Goal: Check status: Check status

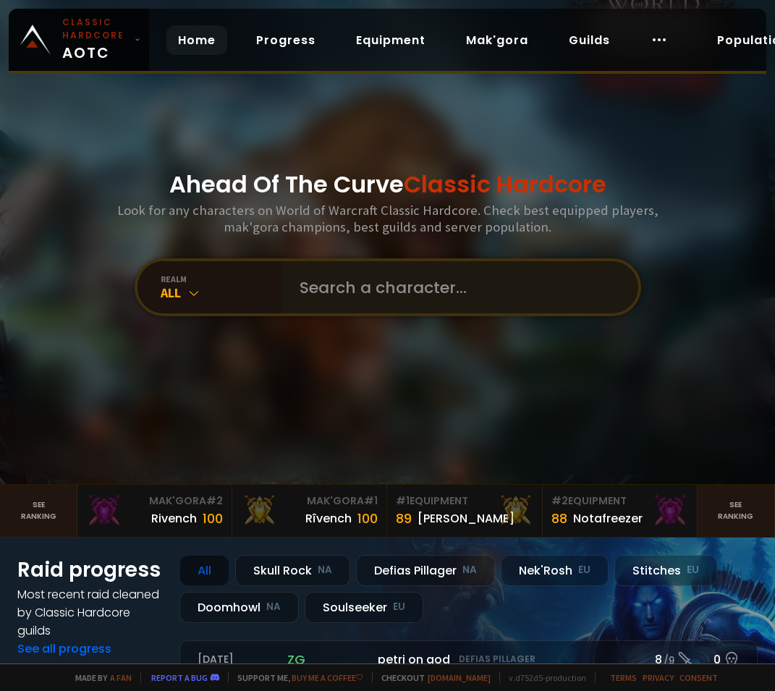
type input "Rawdaggin"
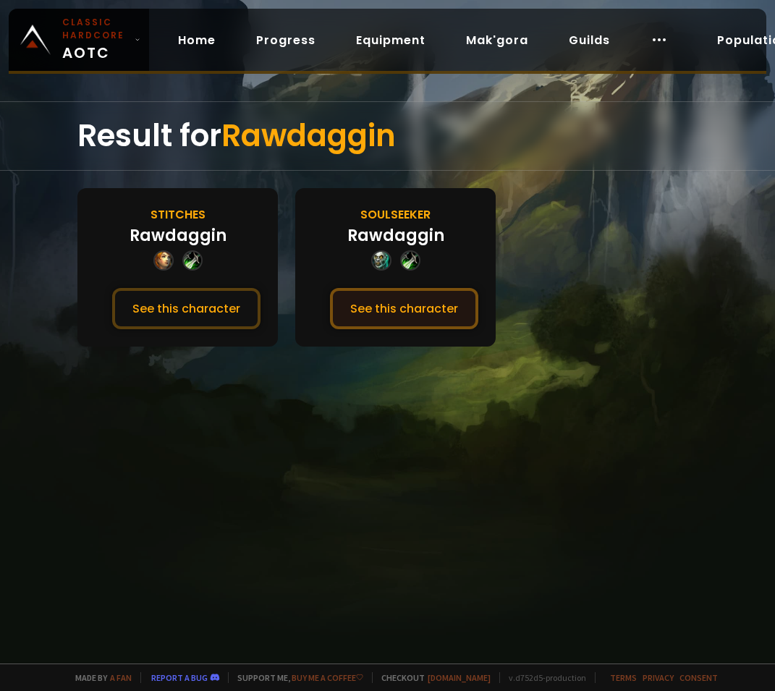
click at [409, 315] on button "See this character" at bounding box center [404, 308] width 148 height 41
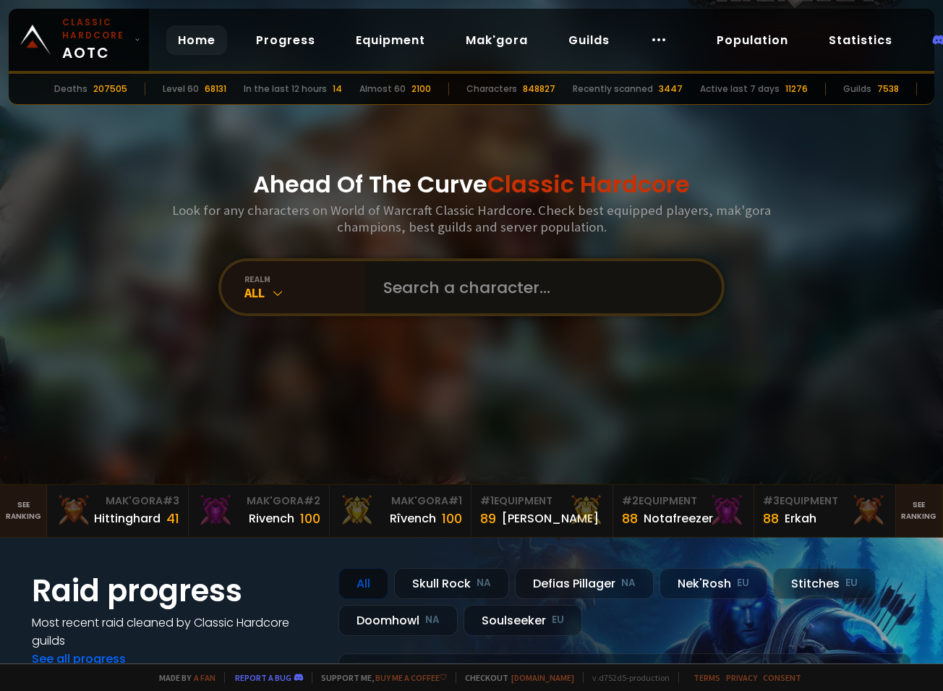
click at [390, 284] on input "text" at bounding box center [540, 287] width 330 height 52
paste input "chuckyfe"
type input "chuckyfe"
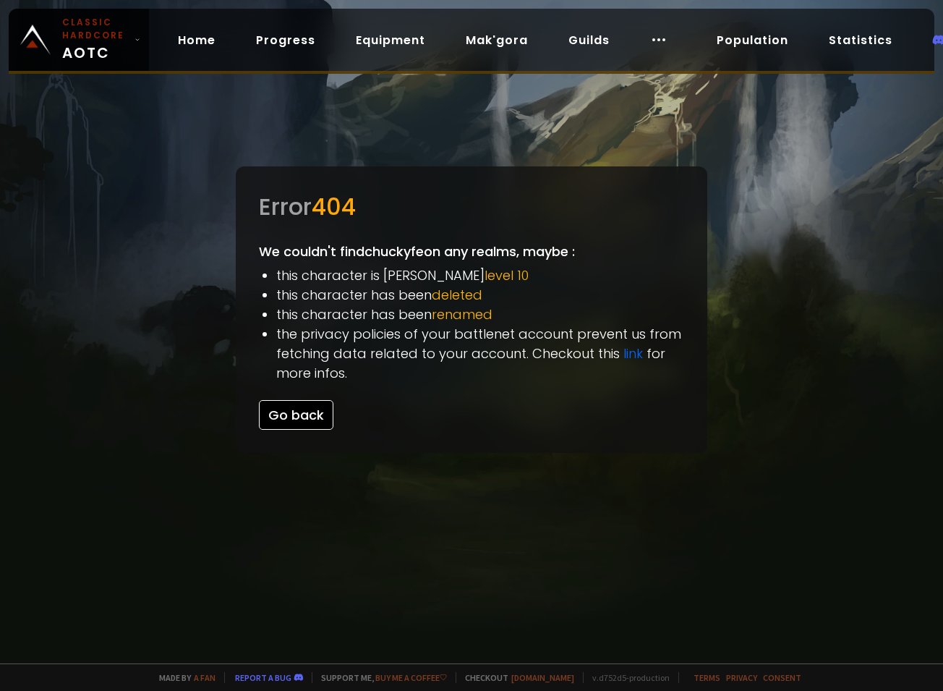
click at [304, 409] on button "Go back" at bounding box center [296, 415] width 74 height 30
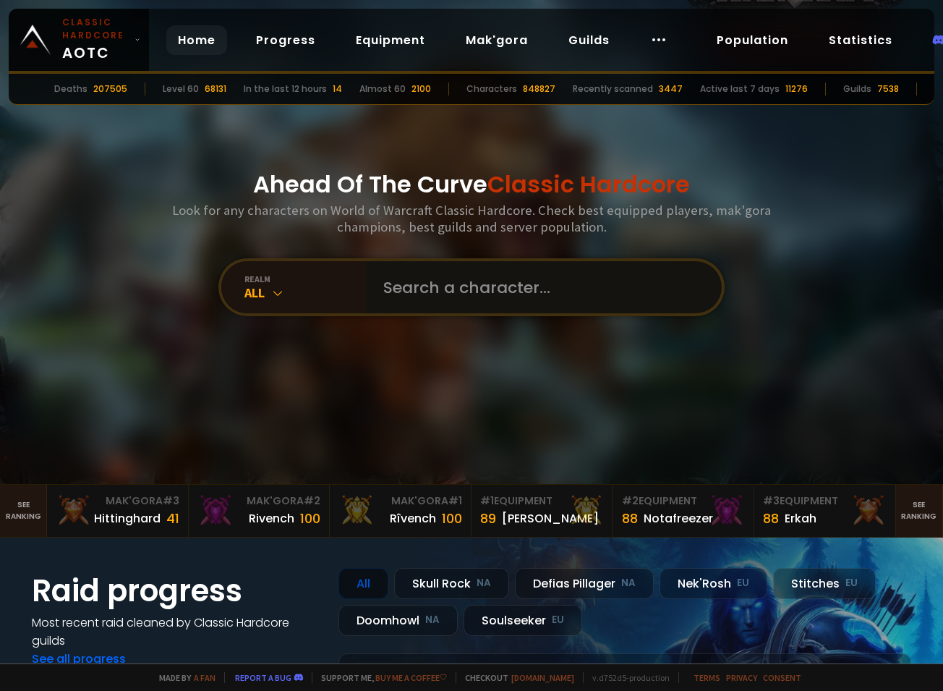
click at [392, 296] on input "text" at bounding box center [540, 287] width 330 height 52
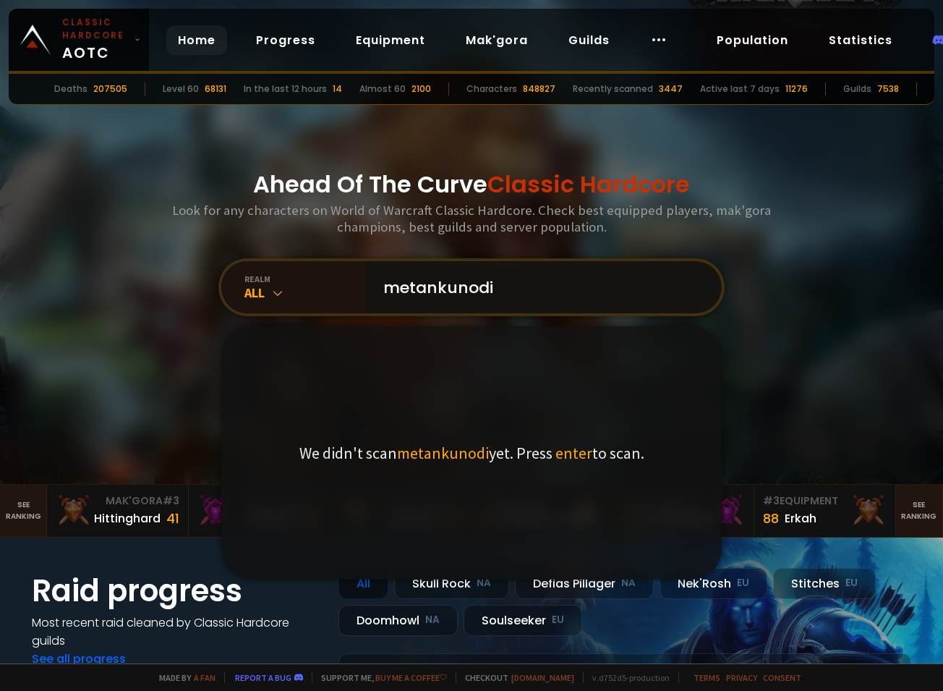
type input "metankunodie"
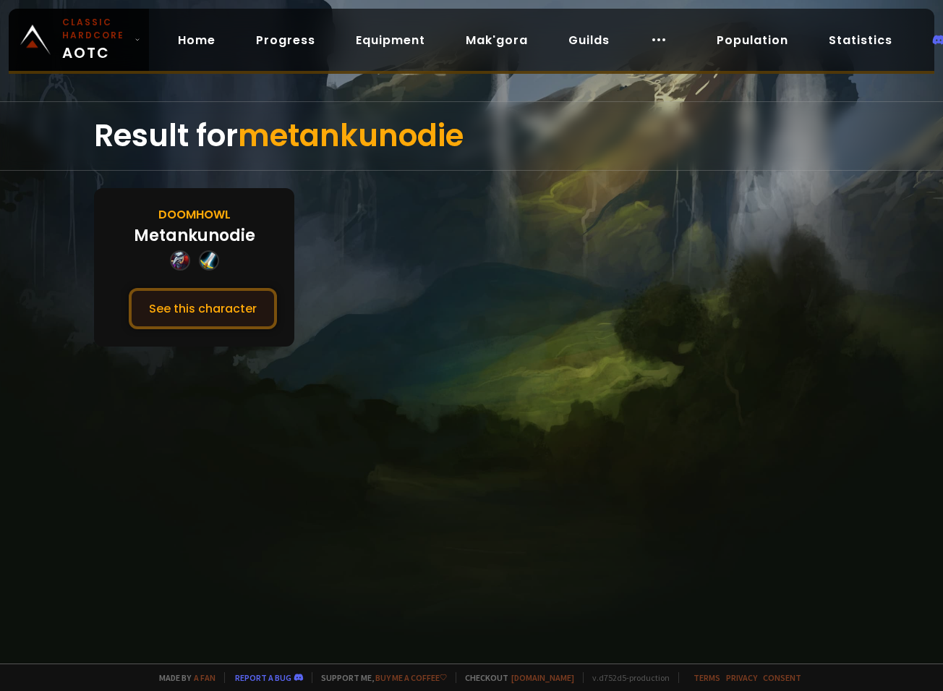
click at [220, 307] on button "See this character" at bounding box center [203, 308] width 148 height 41
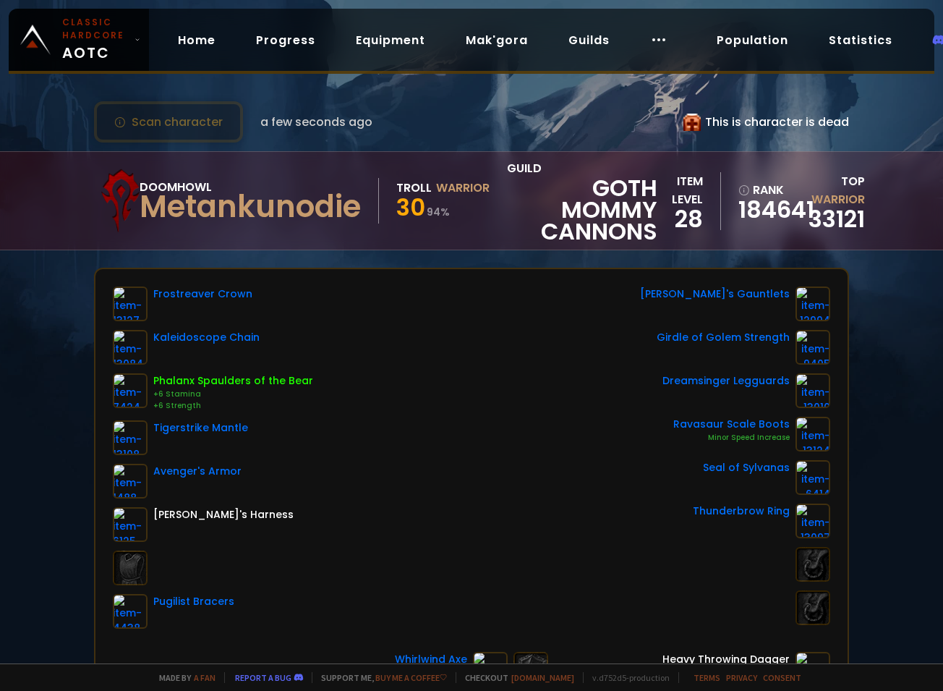
click at [683, 122] on icon at bounding box center [691, 122] width 17 height 17
drag, startPoint x: 734, startPoint y: 205, endPoint x: 880, endPoint y: 226, distance: 147.6
click at [774, 225] on div "item level 28 rank 184641 Top Warrior 33121" at bounding box center [761, 201] width 208 height 58
click at [774, 226] on div "Doomhowl Metankunodie Troll Warrior 30 94 % guild GOTH MOMMY CANNONS item level…" at bounding box center [471, 200] width 943 height 99
click at [761, 118] on div "This is character is dead" at bounding box center [766, 122] width 166 height 18
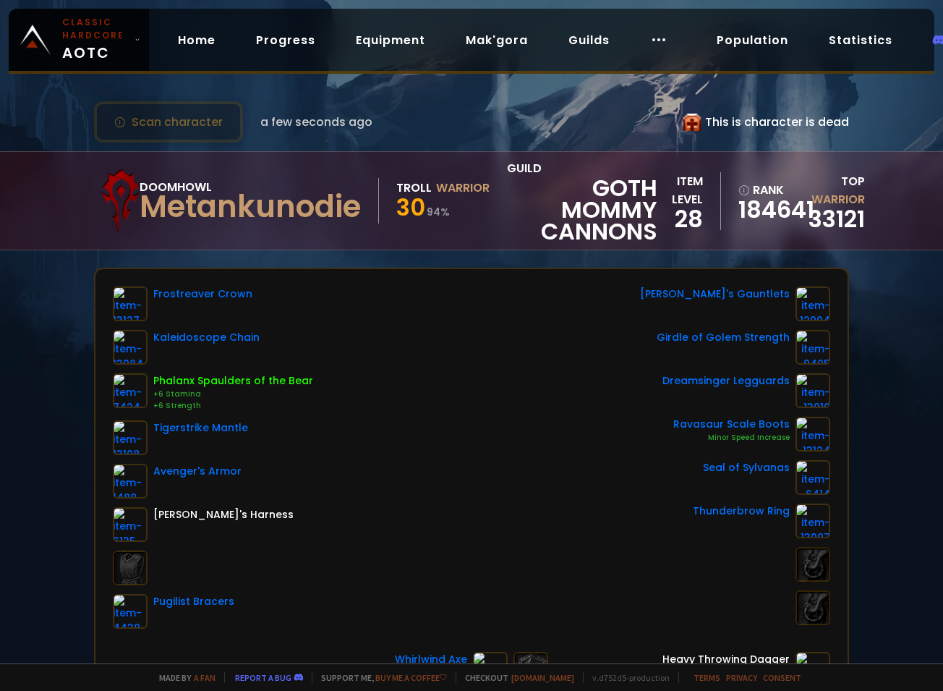
click at [704, 118] on div "This is character is dead" at bounding box center [766, 122] width 166 height 18
click at [683, 125] on icon at bounding box center [691, 122] width 17 height 17
click at [683, 124] on icon at bounding box center [691, 122] width 17 height 17
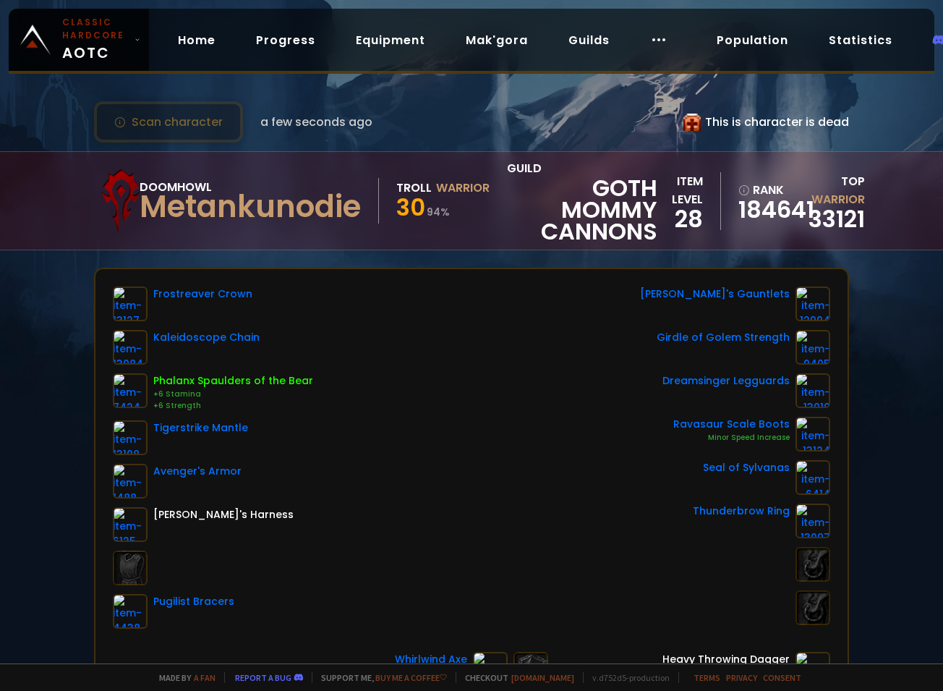
click at [741, 124] on div "This is character is dead" at bounding box center [766, 122] width 166 height 18
click at [596, 122] on div "Scan character a few seconds ago This is character is dead" at bounding box center [471, 121] width 754 height 41
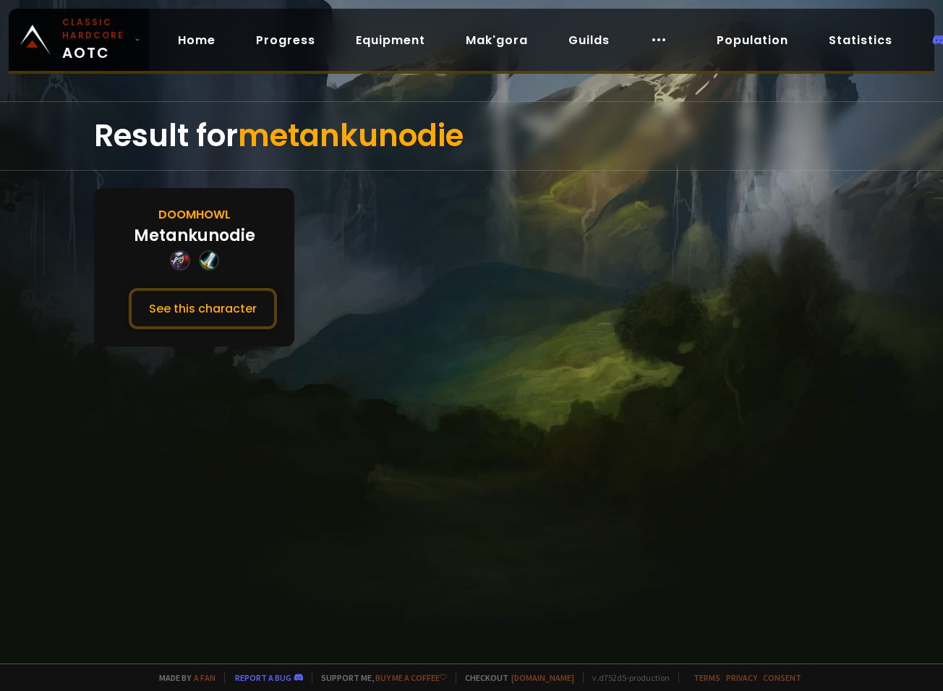
click at [307, 201] on section "Doomhowl Metankunodie See this character" at bounding box center [471, 267] width 754 height 158
click at [189, 312] on button "See this character" at bounding box center [203, 308] width 148 height 41
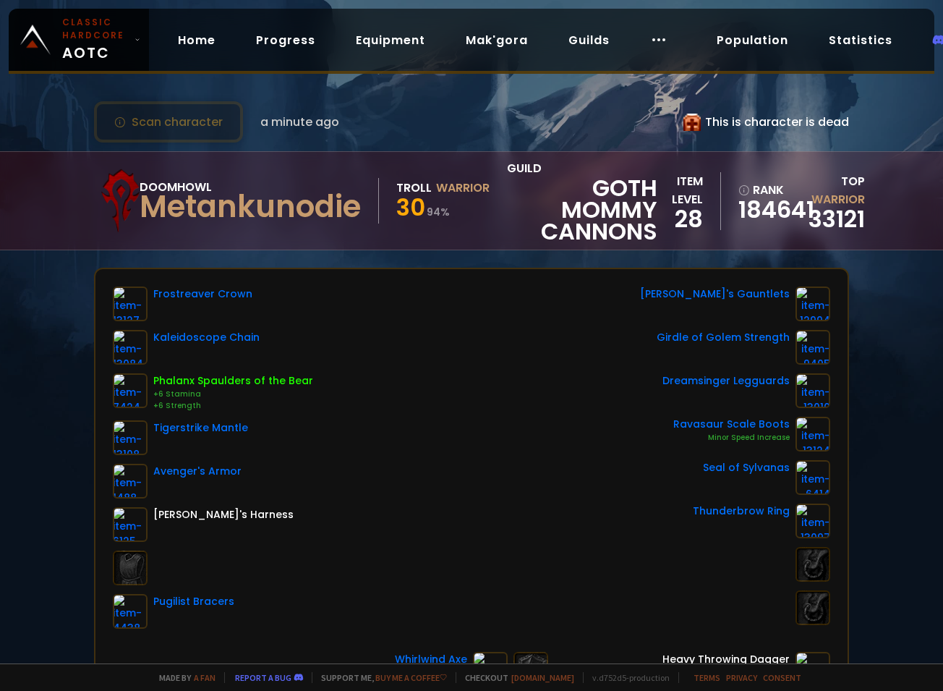
click at [713, 117] on div "This is character is dead" at bounding box center [766, 122] width 166 height 18
drag, startPoint x: 675, startPoint y: 123, endPoint x: 739, endPoint y: 123, distance: 63.6
click at [718, 124] on div "This is character is dead" at bounding box center [766, 122] width 166 height 18
click at [706, 122] on div "This is character is dead" at bounding box center [766, 122] width 166 height 18
click at [668, 122] on div "Scan character a minute ago This is character is dead" at bounding box center [471, 121] width 754 height 41
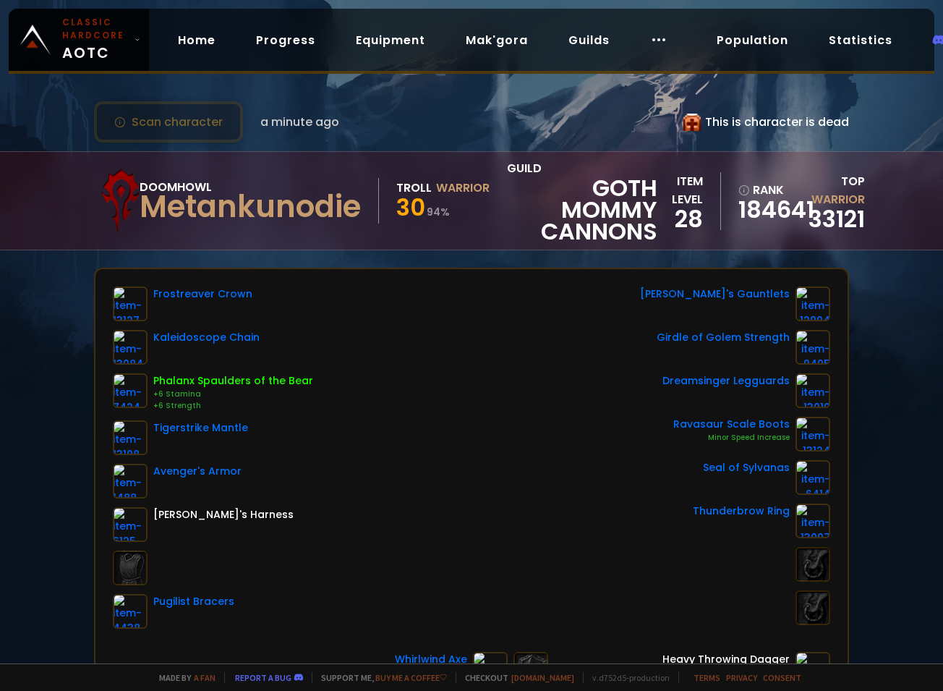
click at [683, 123] on icon at bounding box center [691, 122] width 17 height 17
click at [686, 124] on icon at bounding box center [691, 122] width 17 height 17
drag, startPoint x: 701, startPoint y: 124, endPoint x: 852, endPoint y: 124, distance: 151.2
click at [774, 124] on div "Scan character a minute ago This is character is dead Doomhowl Metankunodie Tro…" at bounding box center [471, 331] width 943 height 663
click at [774, 122] on div "This is character is dead" at bounding box center [766, 122] width 166 height 18
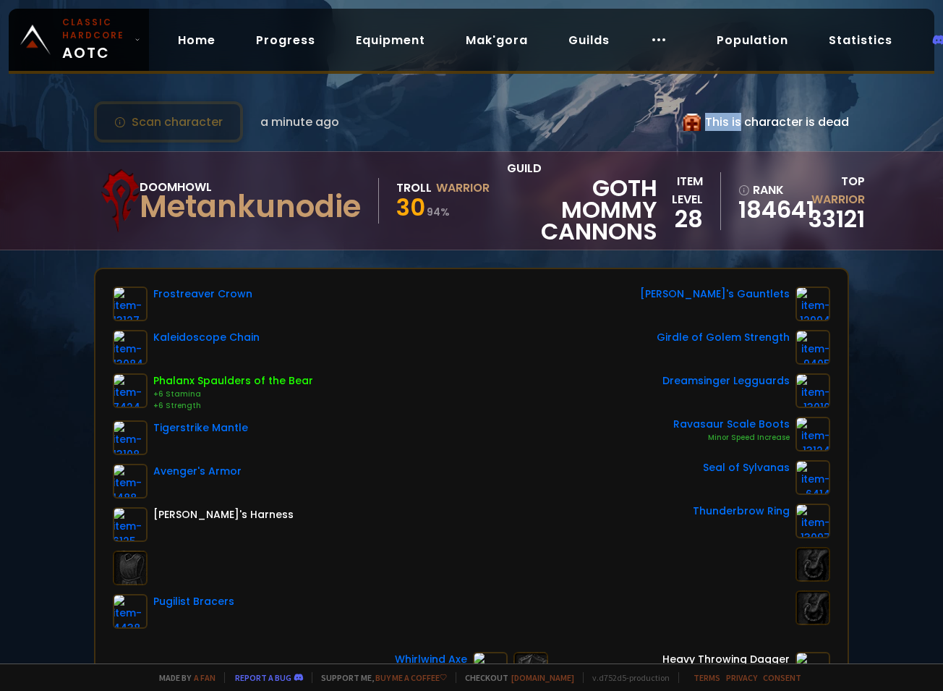
drag, startPoint x: 843, startPoint y: 119, endPoint x: 727, endPoint y: 116, distance: 115.7
click at [727, 116] on div "Scan character a minute ago This is character is dead Doomhowl Metankunodie Tro…" at bounding box center [471, 331] width 943 height 663
click at [727, 116] on div "This is character is dead" at bounding box center [766, 122] width 166 height 18
click at [670, 121] on div "Scan character a minute ago This is character is dead" at bounding box center [471, 121] width 754 height 41
click at [671, 121] on div "Scan character a minute ago This is character is dead" at bounding box center [471, 121] width 754 height 41
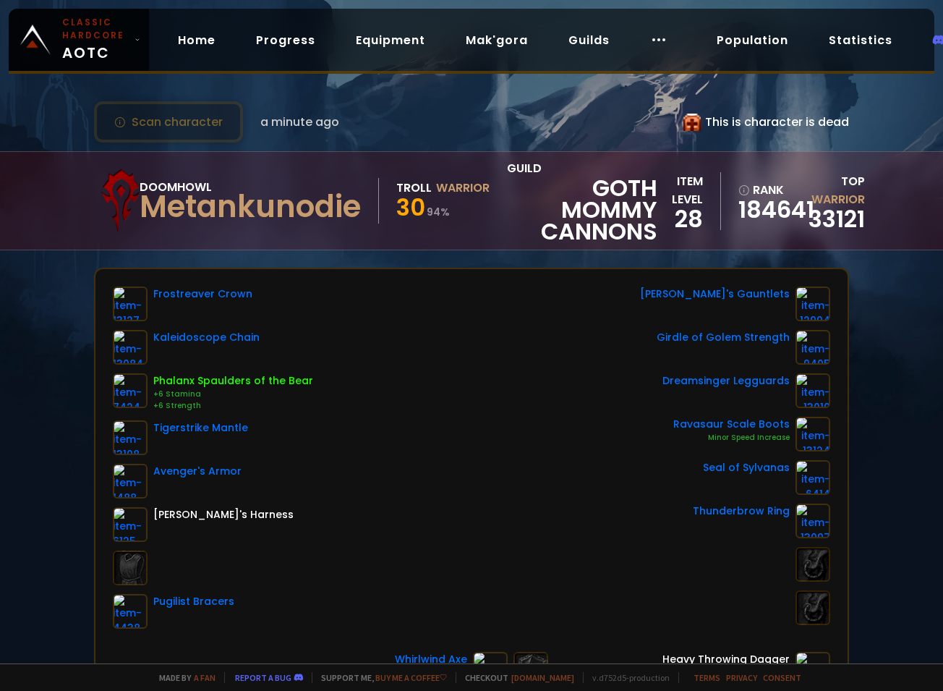
click at [673, 121] on div "Scan character a minute ago This is character is dead" at bounding box center [471, 121] width 754 height 41
click at [683, 119] on icon at bounding box center [691, 122] width 17 height 17
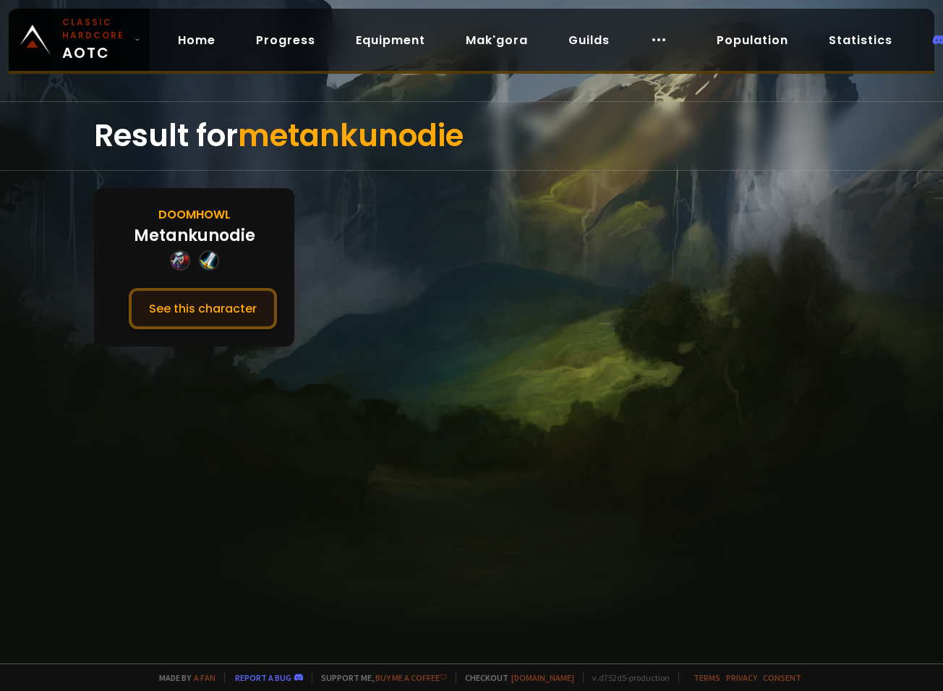
click at [212, 320] on button "See this character" at bounding box center [203, 308] width 148 height 41
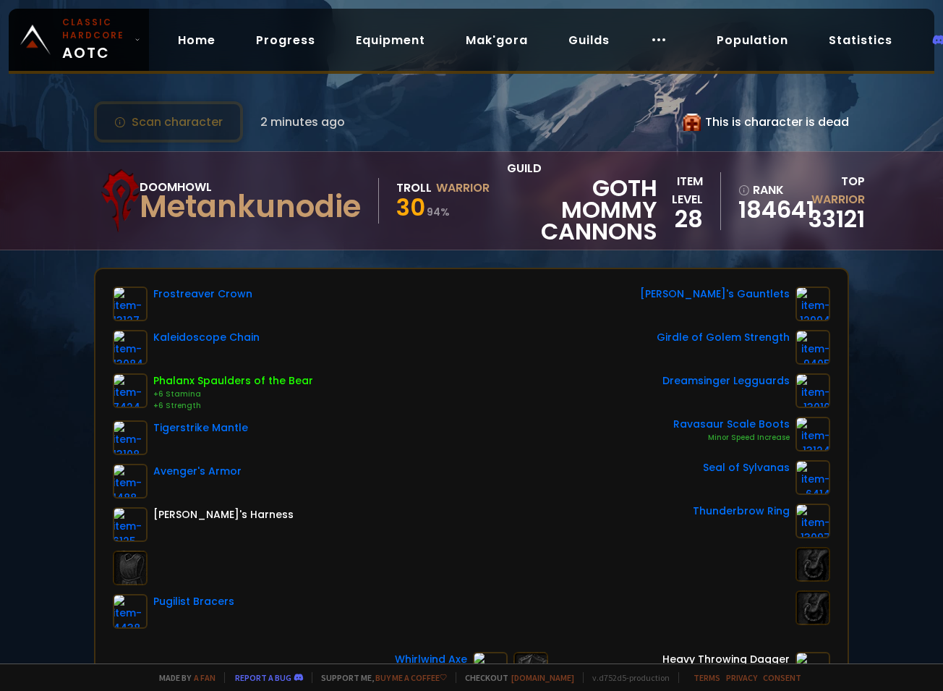
click at [733, 115] on div "This is character is dead" at bounding box center [766, 122] width 166 height 18
drag, startPoint x: 733, startPoint y: 115, endPoint x: 698, endPoint y: 122, distance: 36.0
click at [726, 118] on div "This is character is dead" at bounding box center [766, 122] width 166 height 18
click at [692, 122] on div "This is character is dead" at bounding box center [766, 122] width 166 height 18
click at [691, 122] on icon at bounding box center [691, 122] width 17 height 17
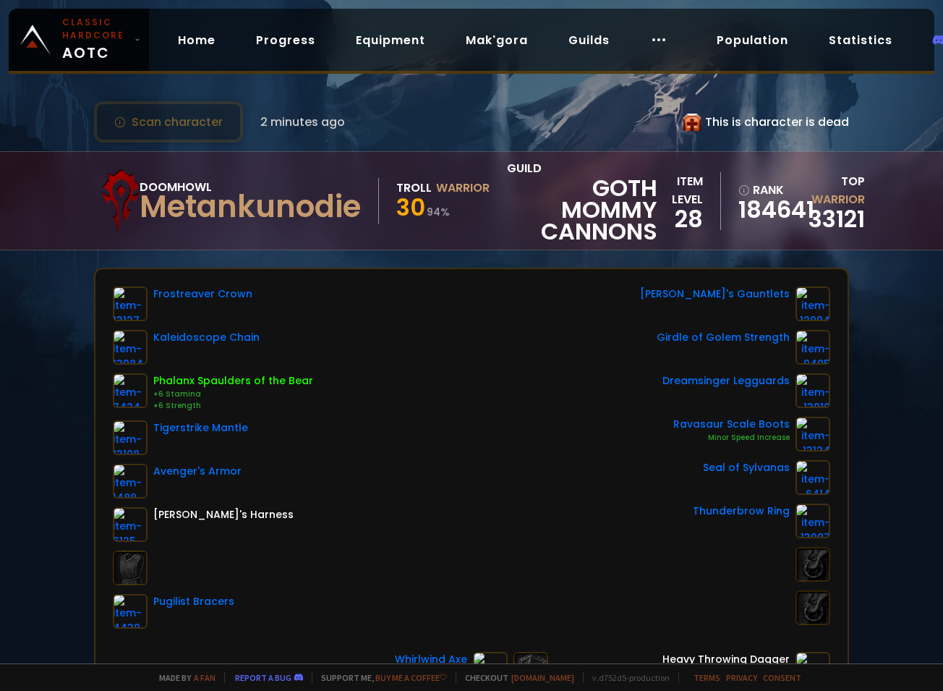
click at [683, 122] on icon at bounding box center [691, 122] width 17 height 17
click at [686, 122] on icon at bounding box center [691, 122] width 17 height 17
drag, startPoint x: 697, startPoint y: 123, endPoint x: 843, endPoint y: 123, distance: 146.1
click at [774, 123] on div "Scan character 2 minutes ago This is character is dead Doomhowl Metankunodie Tr…" at bounding box center [471, 331] width 943 height 663
click at [774, 119] on div "This is character is dead" at bounding box center [766, 122] width 166 height 18
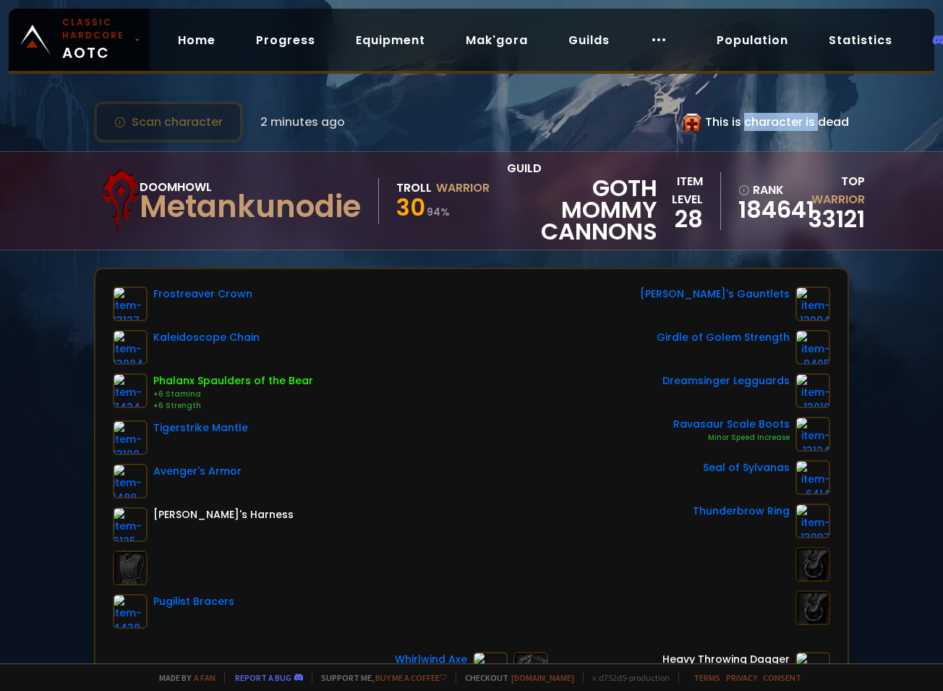
drag, startPoint x: 759, startPoint y: 120, endPoint x: 726, endPoint y: 120, distance: 32.5
click at [726, 120] on div "This is character is dead" at bounding box center [766, 122] width 166 height 18
click at [736, 123] on div "This is character is dead" at bounding box center [766, 122] width 166 height 18
click at [683, 122] on icon at bounding box center [691, 122] width 17 height 17
click at [684, 121] on icon at bounding box center [691, 122] width 17 height 17
